Goal: Find specific page/section: Find specific page/section

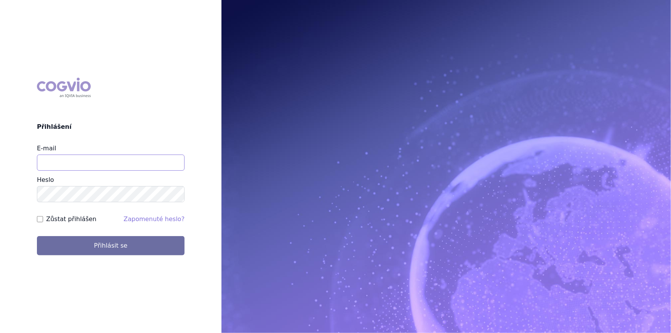
drag, startPoint x: 137, startPoint y: 159, endPoint x: 134, endPoint y: 166, distance: 7.1
click at [136, 160] on input "E-mail" at bounding box center [111, 162] width 148 height 16
type input "aplikace.ocul1@vzp.cz"
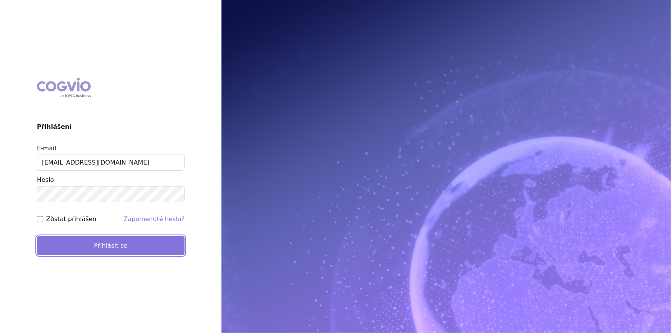
click at [95, 245] on button "Přihlásit se" at bounding box center [111, 245] width 148 height 19
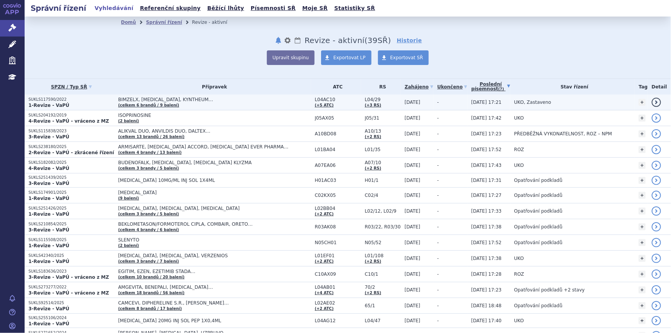
click at [230, 103] on td "BIMZELX, COSENTYX, KYNTHEUM… (celkem 6 brandů / 9 balení)" at bounding box center [212, 103] width 196 height 16
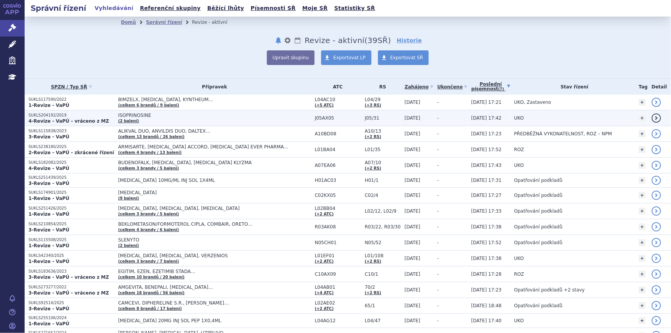
click at [444, 119] on td "-" at bounding box center [450, 118] width 34 height 16
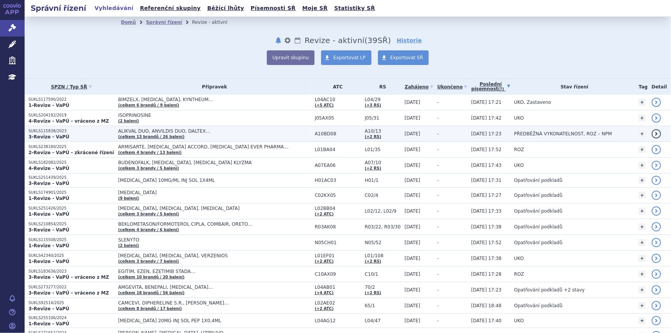
click at [440, 135] on td "-" at bounding box center [450, 134] width 34 height 16
